Goal: Task Accomplishment & Management: Use online tool/utility

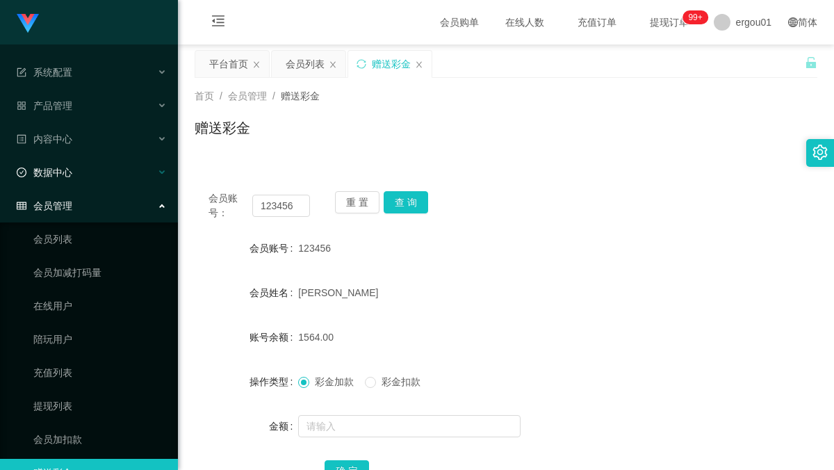
click at [189, 189] on main "关闭左侧 关闭右侧 关闭其它 刷新页面 平台首页 会员列表 赠送彩金 首页 / 会员管理 / 赠送彩金 / 赠送彩金 会员账号： 123456 重 置 查 询…" at bounding box center [506, 384] width 656 height 680
type input "leiluo"
click at [404, 204] on button "查 询" at bounding box center [406, 202] width 44 height 22
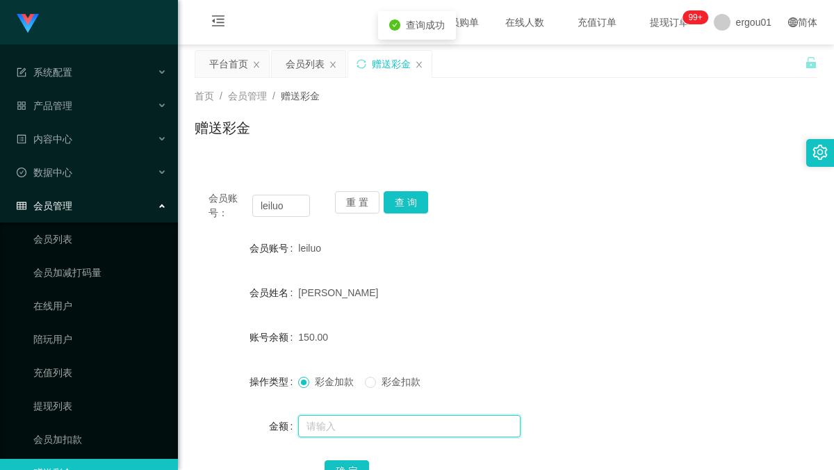
click at [358, 418] on input "text" at bounding box center [409, 426] width 222 height 22
type input "v208-1"
